Goal: Transaction & Acquisition: Purchase product/service

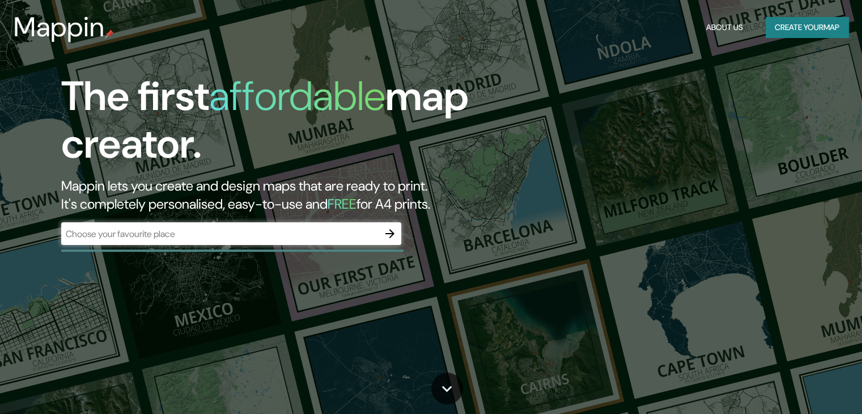
click at [254, 227] on div "​" at bounding box center [231, 233] width 340 height 23
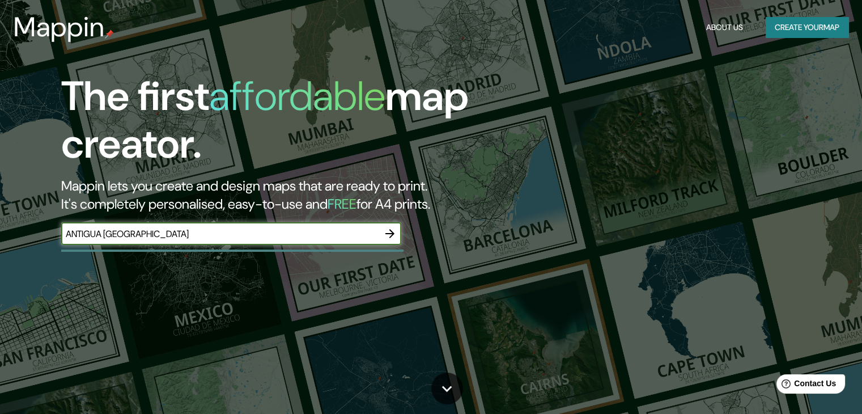
type input "ANTIGUA [GEOGRAPHIC_DATA]"
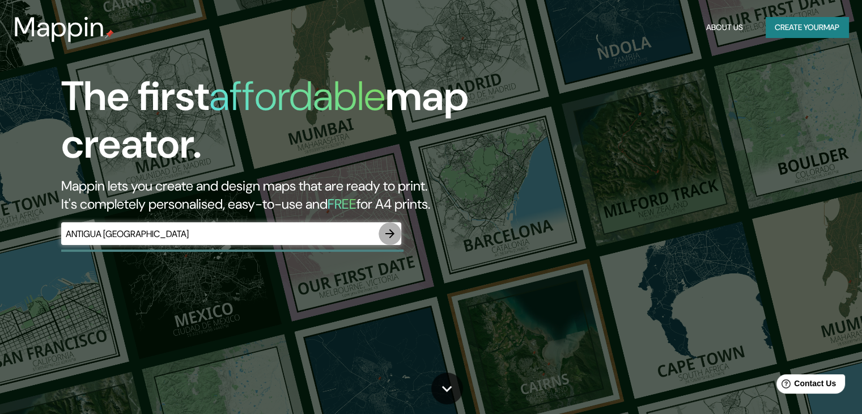
click at [384, 235] on icon "button" at bounding box center [390, 234] width 14 height 14
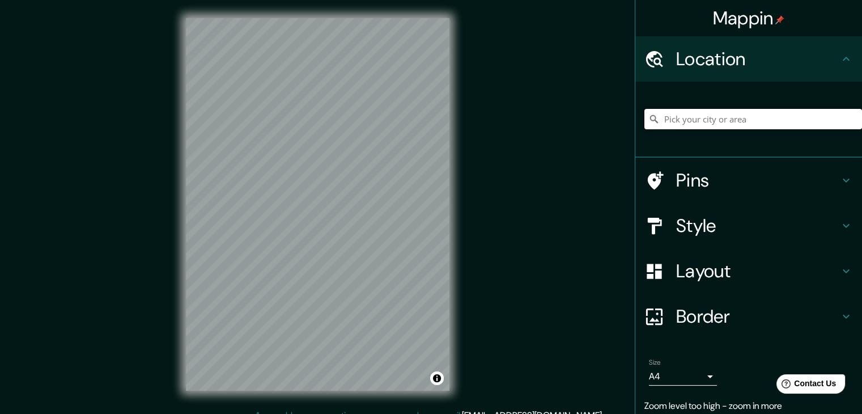
click at [724, 122] on input "Pick your city or area" at bounding box center [754, 119] width 218 height 20
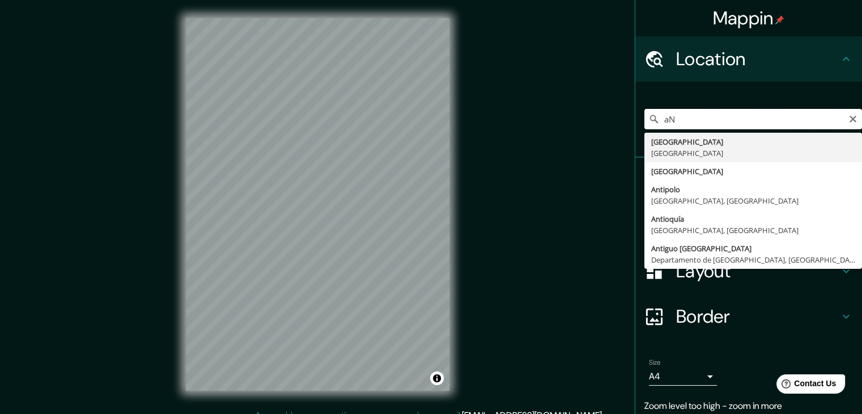
type input "a"
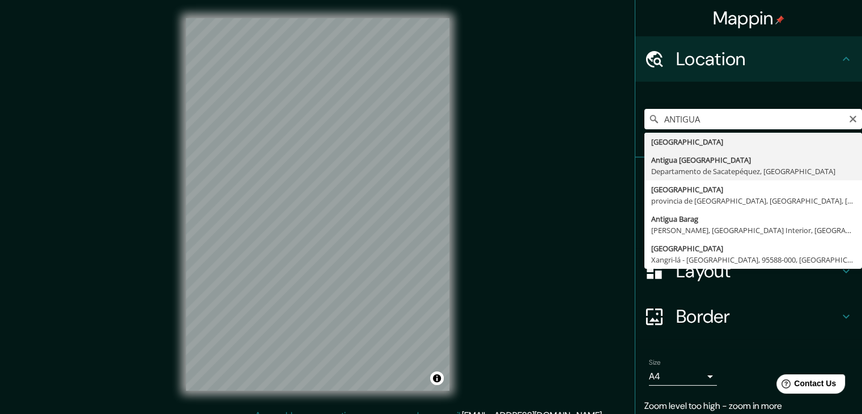
type input "[GEOGRAPHIC_DATA], [GEOGRAPHIC_DATA], [GEOGRAPHIC_DATA]"
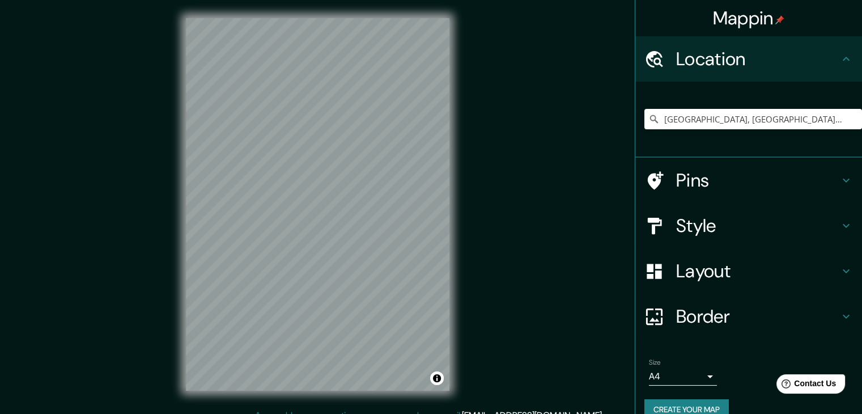
click at [508, 274] on div "Mappin Location [GEOGRAPHIC_DATA] [GEOGRAPHIC_DATA], [GEOGRAPHIC_DATA], [GEOGRA…" at bounding box center [431, 213] width 862 height 427
